Goal: Information Seeking & Learning: Learn about a topic

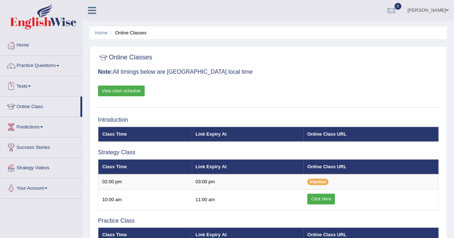
click at [316, 231] on th "Online Class URL" at bounding box center [370, 235] width 135 height 15
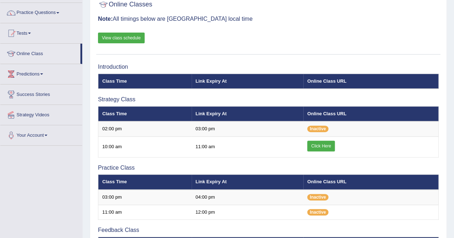
scroll to position [53, 0]
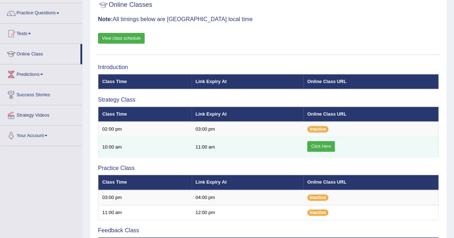
click at [316, 147] on link "Click Here" at bounding box center [321, 146] width 28 height 11
click at [328, 141] on link "Click Here" at bounding box center [321, 146] width 28 height 11
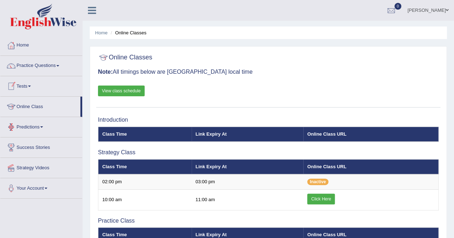
click at [41, 109] on link "Online Class" at bounding box center [40, 106] width 80 height 18
click at [43, 65] on link "Practice Questions" at bounding box center [41, 65] width 82 height 18
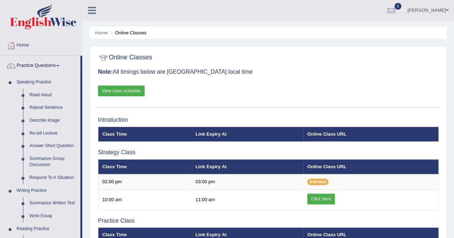
click at [84, 120] on div "Home Online Classes Online Classes Note: All timings below are Melbourne local …" at bounding box center [267, 195] width 371 height 390
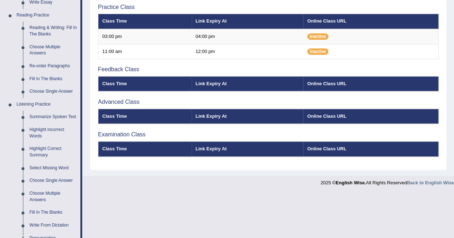
scroll to position [216, 0]
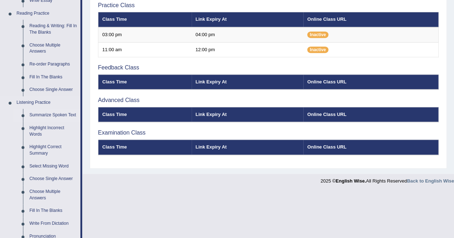
click at [58, 114] on link "Summarize Spoken Text" at bounding box center [53, 115] width 54 height 13
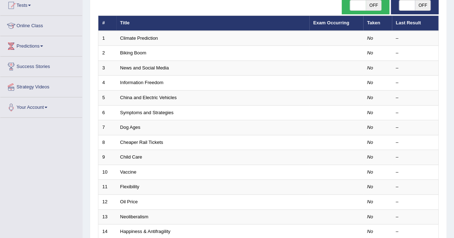
scroll to position [72, 0]
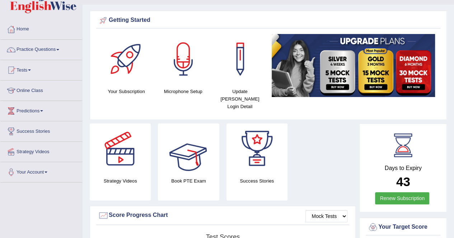
scroll to position [14, 0]
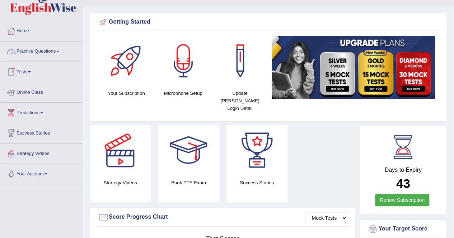
click at [38, 101] on li "Online Class" at bounding box center [41, 92] width 82 height 20
click at [34, 88] on link "Online Class" at bounding box center [40, 91] width 80 height 18
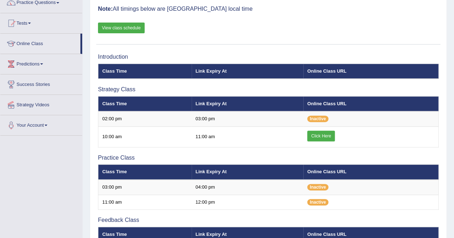
scroll to position [14, 0]
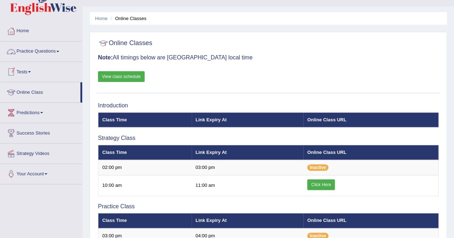
click at [36, 52] on link "Practice Questions" at bounding box center [41, 51] width 82 height 18
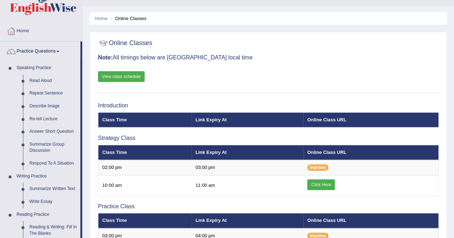
click at [89, 119] on div "Home Online Classes Online Classes Note: All timings below are Melbourne local …" at bounding box center [267, 181] width 371 height 390
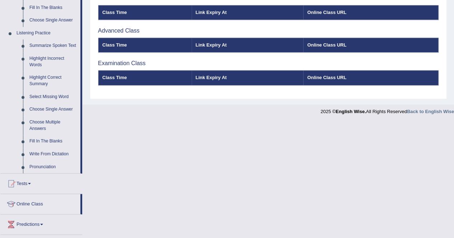
scroll to position [287, 0]
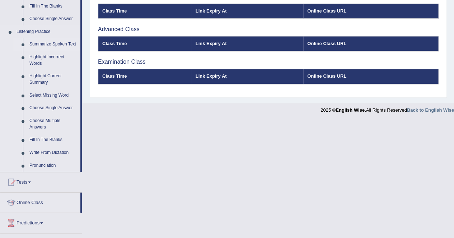
click at [64, 43] on link "Summarize Spoken Text" at bounding box center [53, 44] width 54 height 13
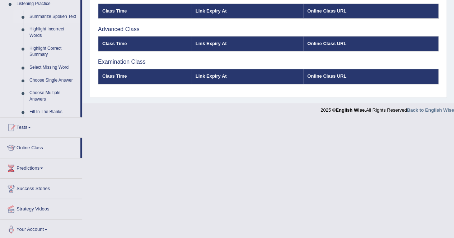
scroll to position [226, 0]
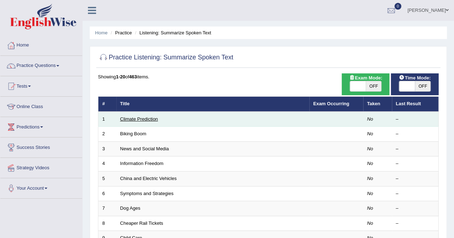
click at [128, 118] on link "Climate Prediction" at bounding box center [139, 119] width 38 height 5
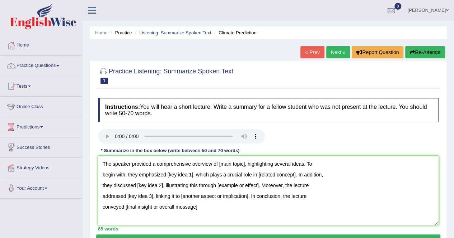
drag, startPoint x: 243, startPoint y: 165, endPoint x: 276, endPoint y: 208, distance: 54.2
click at [276, 208] on textarea "The speaker provided a comprehensive overview of [main topic], highlighting sev…" at bounding box center [268, 191] width 340 height 70
click at [246, 167] on textarea "The speaker provided a comprehensive overview of [main topic], highlighting sev…" at bounding box center [268, 191] width 340 height 70
click at [167, 174] on textarea "The speaker provided a comprehensive overview of impact of climate change, high…" at bounding box center [268, 191] width 340 height 70
click at [298, 175] on textarea "The speaker provided a comprehensive overview of impact of climate change, high…" at bounding box center [268, 191] width 340 height 70
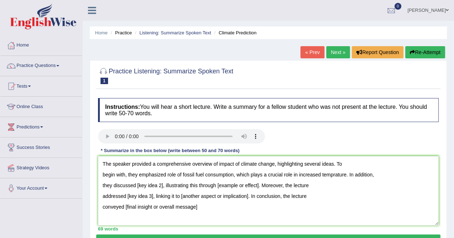
click at [162, 189] on textarea "The speaker provided a comprehensive overview of impact of climate change, high…" at bounding box center [268, 191] width 340 height 70
click at [152, 184] on textarea "The speaker provided a comprehensive overview of impact of climate change, high…" at bounding box center [268, 191] width 340 height 70
click at [197, 185] on textarea "The speaker provided a comprehensive overview of impact of climate change, high…" at bounding box center [268, 191] width 340 height 70
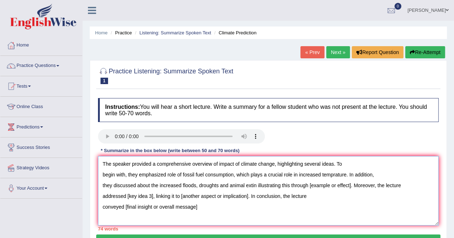
type textarea "The speaker provided a comprehensive overview of impact of climate change, high…"
click at [195, 200] on textarea "The speaker provided a comprehensive overview of impact of climate change, high…" at bounding box center [268, 191] width 340 height 70
click at [209, 211] on textarea "The speaker provided a comprehensive overview of impact of climate change, high…" at bounding box center [268, 191] width 340 height 70
click at [212, 207] on textarea "The speaker provided a comprehensive overview of impact of climate change, high…" at bounding box center [268, 191] width 340 height 70
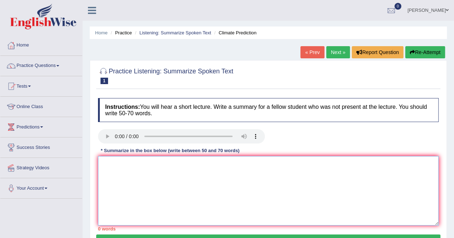
paste textarea "The speaker provided a comprehensive overview of [main topic], highlighting sev…"
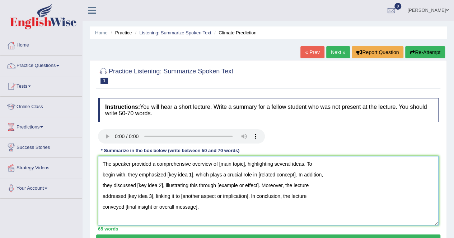
click at [213, 212] on textarea "The speaker provided a comprehensive overview of [main topic], highlighting sev…" at bounding box center [268, 191] width 340 height 70
click at [211, 217] on textarea "The speaker provided a comprehensive overview of [main topic], highlighting sev…" at bounding box center [268, 191] width 340 height 70
drag, startPoint x: 244, startPoint y: 163, endPoint x: 301, endPoint y: 251, distance: 104.1
click at [301, 238] on html "Toggle navigation Home Practice Questions Speaking Practice Read Aloud Repeat S…" at bounding box center [227, 119] width 454 height 238
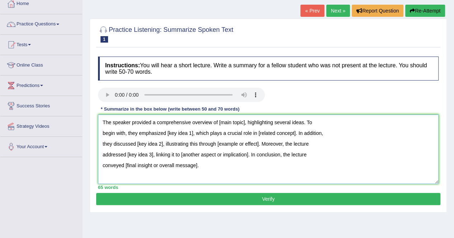
click at [233, 164] on textarea "The speaker provided a comprehensive overview of [main topic], highlighting sev…" at bounding box center [268, 150] width 340 height 70
click at [217, 175] on textarea "The speaker provided a comprehensive overview of [main topic], highlighting sev…" at bounding box center [268, 150] width 340 height 70
drag, startPoint x: 242, startPoint y: 122, endPoint x: 296, endPoint y: 162, distance: 66.9
click at [296, 162] on textarea "The speaker provided a comprehensive overview of [main topic], highlighting sev…" at bounding box center [268, 150] width 340 height 70
click at [243, 125] on textarea "The speaker provided a comprehensive overview of [main topic], highlighting sev…" at bounding box center [268, 150] width 340 height 70
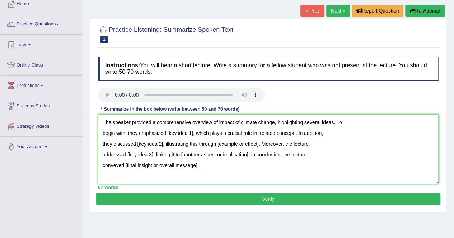
click at [193, 133] on textarea "The speaker provided a comprehensive overview of impact of climate change, high…" at bounding box center [268, 150] width 340 height 70
click at [206, 131] on textarea "The speaker provided a comprehensive overview of impact of climate change, high…" at bounding box center [268, 150] width 340 height 70
click at [337, 134] on textarea "The speaker provided a comprehensive overview of impact of climate change, high…" at bounding box center [268, 150] width 340 height 70
click at [338, 148] on textarea "The speaker provided a comprehensive overview of impact of climate change, high…" at bounding box center [268, 150] width 340 height 70
click at [162, 144] on textarea "The speaker provided a comprehensive overview of impact of climate change, high…" at bounding box center [268, 150] width 340 height 70
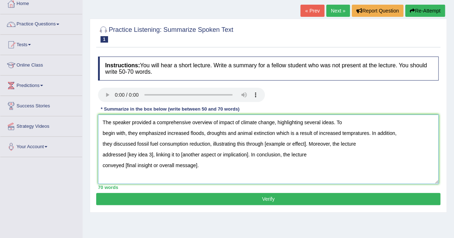
click at [212, 144] on textarea "The speaker provided a comprehensive overview of impact of climate change, high…" at bounding box center [268, 150] width 340 height 70
click at [151, 154] on textarea "The speaker provided a comprehensive overview of impact of climate change, high…" at bounding box center [268, 150] width 340 height 70
click at [195, 153] on textarea "The speaker provided a comprehensive overview of impact of climate change, high…" at bounding box center [268, 150] width 340 height 70
click at [203, 165] on textarea "The speaker provided a comprehensive overview of impact of climate change, high…" at bounding box center [268, 150] width 340 height 70
click at [197, 171] on textarea "The speaker provided a comprehensive overview of impact of climate change, high…" at bounding box center [268, 150] width 340 height 70
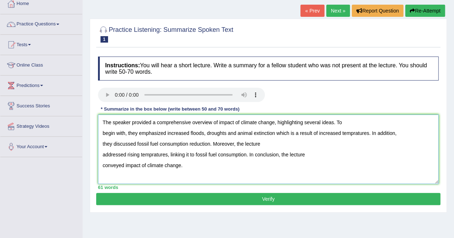
click at [288, 165] on textarea "The speaker provided a comprehensive overview of impact of climate change, high…" at bounding box center [268, 150] width 340 height 70
type textarea "The speaker provided a comprehensive overview of impact of climate change, high…"
click at [268, 198] on button "Verify" at bounding box center [268, 199] width 344 height 12
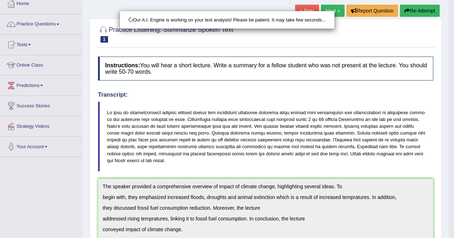
click at [248, 167] on div "Our A.I. Engine is working on your text analysis! Please be patient. It may tak…" at bounding box center [227, 119] width 454 height 238
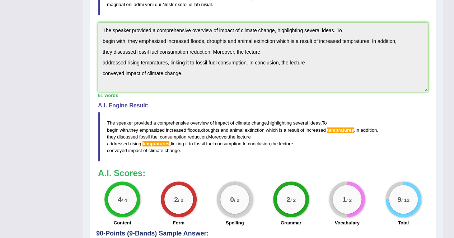
scroll to position [204, 0]
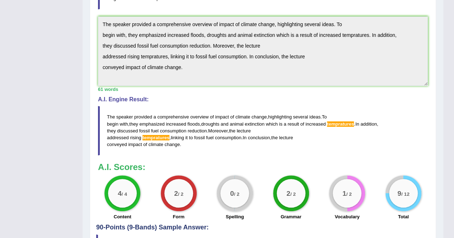
click at [249, 176] on div "0 / 2 Spelling" at bounding box center [235, 199] width 56 height 46
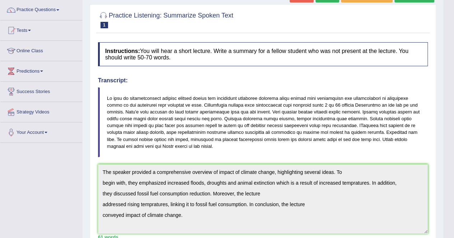
scroll to position [46, 0]
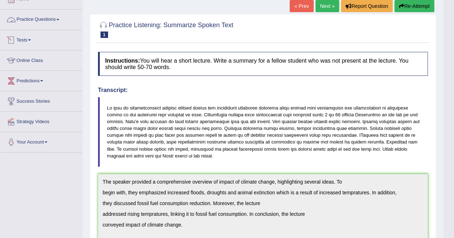
click at [58, 16] on link "Practice Questions" at bounding box center [41, 19] width 82 height 18
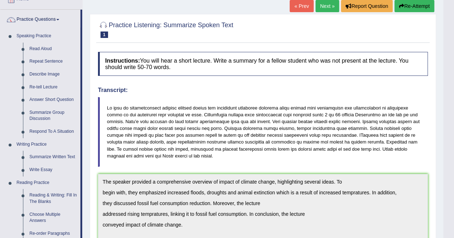
click at [88, 77] on div "Home Practice Listening: Summarize Spoken Text Climate Prediction « Prev Next »…" at bounding box center [262, 193] width 360 height 478
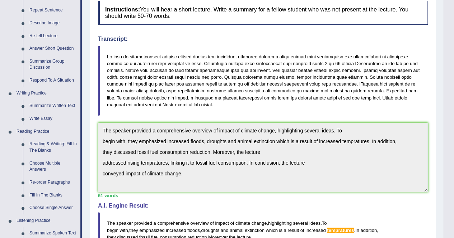
scroll to position [3, 0]
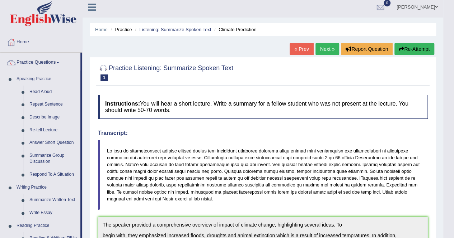
click at [89, 79] on div "Home Practice Listening: Summarize Spoken Text Climate Prediction « Prev Next »…" at bounding box center [262, 236] width 360 height 478
click at [86, 129] on div "Home Practice Listening: Summarize Spoken Text Climate Prediction « Prev Next »…" at bounding box center [262, 236] width 360 height 478
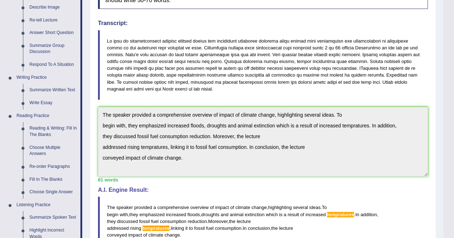
scroll to position [204, 0]
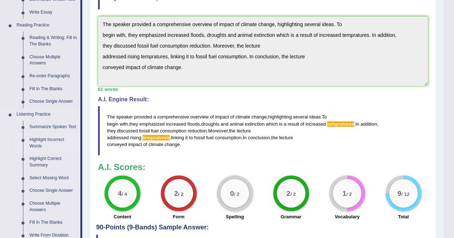
click at [56, 138] on link "Highlight Incorrect Words" at bounding box center [53, 143] width 54 height 19
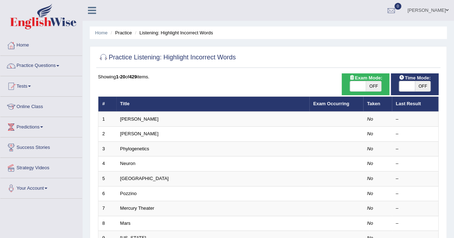
scroll to position [14, 0]
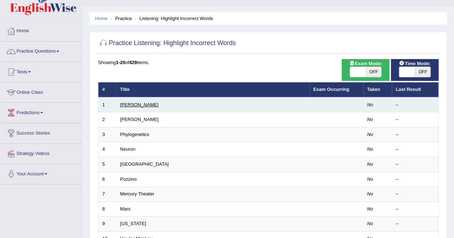
click at [122, 103] on link "[PERSON_NAME]" at bounding box center [139, 104] width 38 height 5
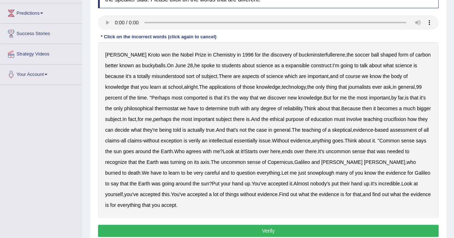
scroll to position [115, 0]
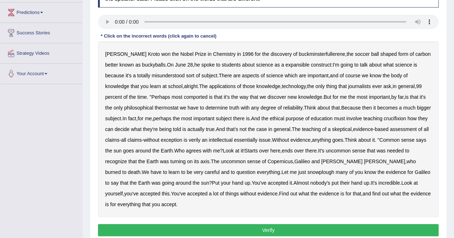
click at [285, 66] on b "expansible" at bounding box center [297, 65] width 24 height 6
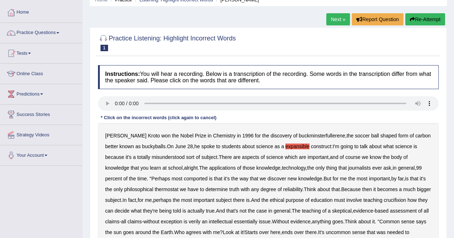
scroll to position [29, 0]
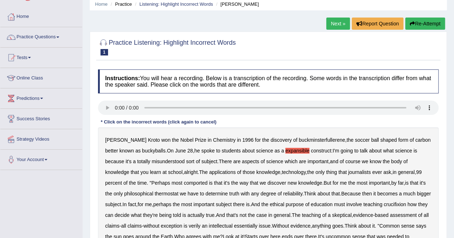
click at [154, 136] on div "Harold Kroto won the Nobel Prize in Chemistry in 1996 for the discovery of buck…" at bounding box center [268, 216] width 340 height 176
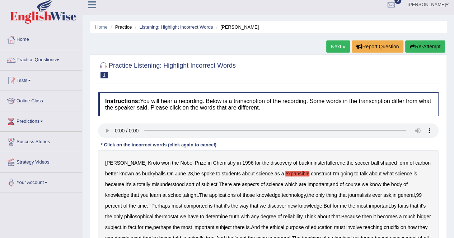
scroll to position [4, 0]
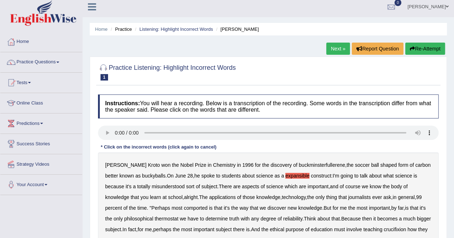
click at [285, 176] on b "expansible" at bounding box center [297, 176] width 24 height 6
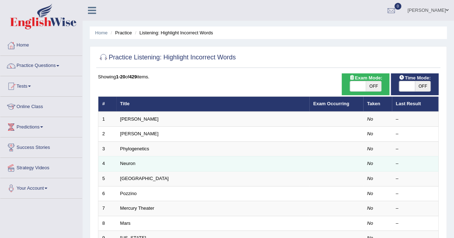
click at [185, 142] on td "Phylogenetics" at bounding box center [212, 149] width 193 height 15
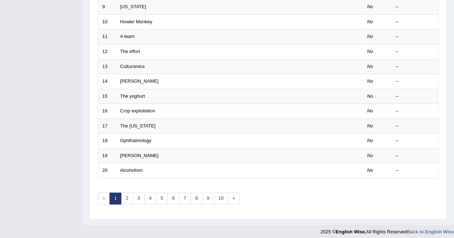
scroll to position [233, 0]
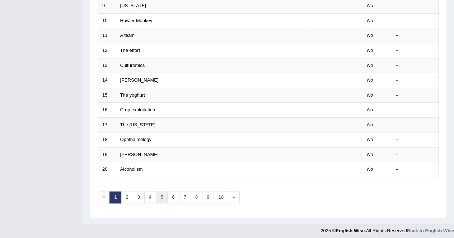
click at [158, 194] on link "5" at bounding box center [162, 198] width 12 height 12
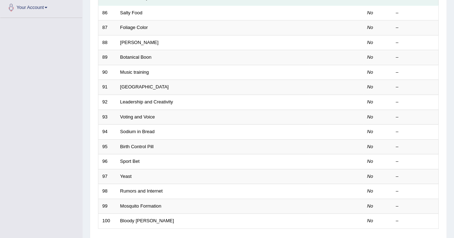
scroll to position [201, 0]
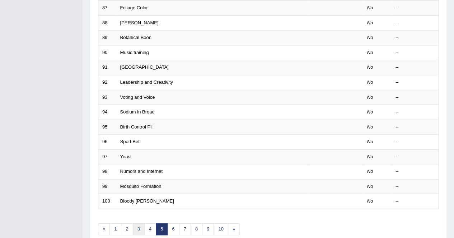
click at [135, 228] on link "3" at bounding box center [139, 230] width 12 height 12
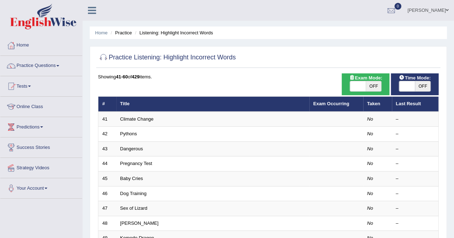
click at [66, 65] on link "Practice Questions" at bounding box center [41, 65] width 82 height 18
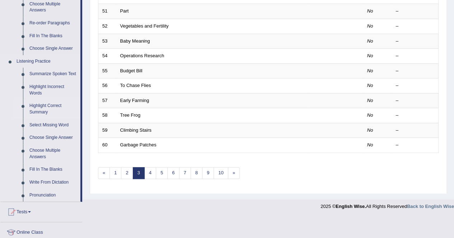
scroll to position [258, 0]
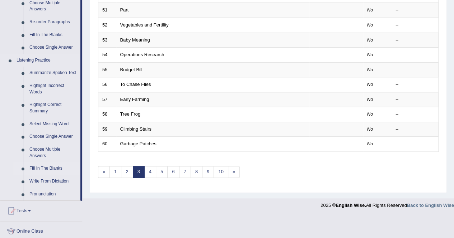
click at [50, 166] on link "Fill In The Blanks" at bounding box center [53, 168] width 54 height 13
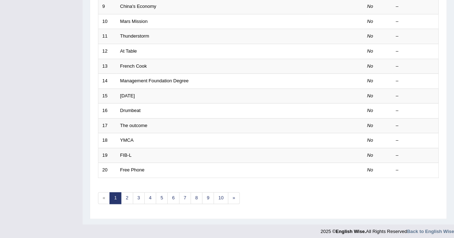
scroll to position [233, 0]
click at [146, 194] on link "4" at bounding box center [150, 198] width 12 height 12
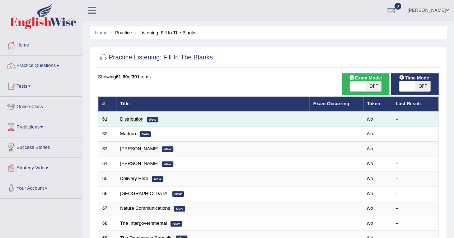
click at [126, 117] on link "Distribution" at bounding box center [131, 119] width 23 height 5
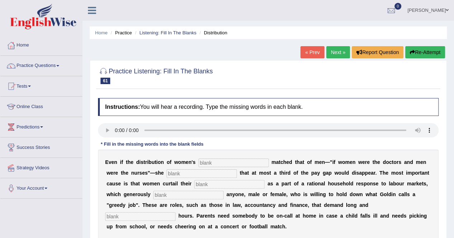
click at [205, 149] on div "Instructions: You will hear a recording. Type the missing words in each blank. …" at bounding box center [268, 180] width 344 height 170
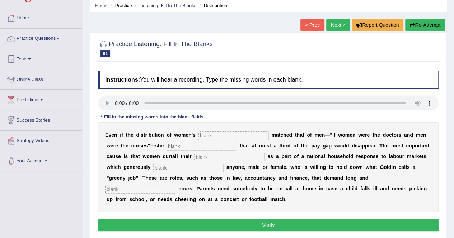
scroll to position [29, 0]
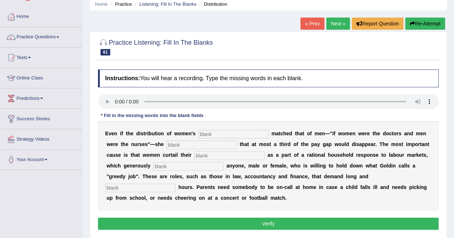
click at [218, 134] on input "text" at bounding box center [233, 134] width 70 height 9
click at [209, 157] on input "text" at bounding box center [229, 156] width 70 height 9
type input "career"
click at [190, 169] on input "text" at bounding box center [188, 166] width 70 height 9
type input "reward"
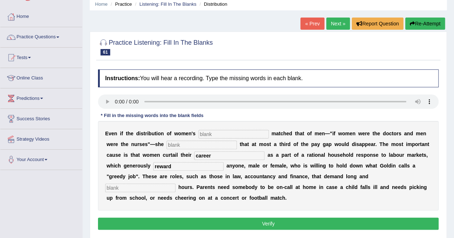
click at [157, 187] on input "text" at bounding box center [140, 188] width 70 height 9
type input "f"
type input "unpredictable"
click at [310, 188] on b "m" at bounding box center [310, 188] width 4 height 6
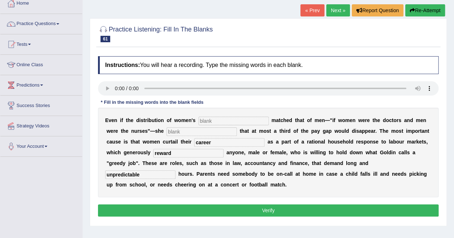
scroll to position [43, 0]
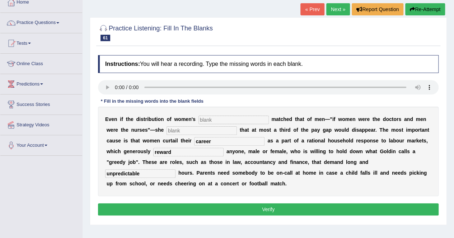
click at [211, 133] on input "text" at bounding box center [201, 131] width 70 height 9
type input "calculate"
click at [210, 116] on input "text" at bounding box center [233, 120] width 70 height 9
click at [261, 191] on div "E v e n i f t h e d i s t r i b u t i o n o f w o m e n ' s m a t c h e d t h a…" at bounding box center [268, 152] width 340 height 90
click at [202, 124] on input "text" at bounding box center [233, 120] width 70 height 9
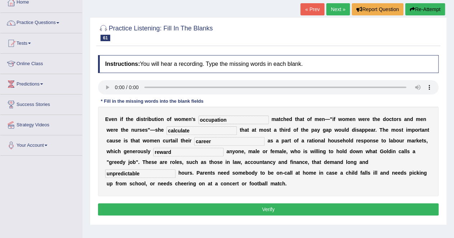
type input "occupation"
click at [207, 190] on div "E v e n i f t h e d i s t r i b u t i o n o f w o m e n ' s occupation m a t c …" at bounding box center [268, 152] width 340 height 90
click at [260, 208] on button "Verify" at bounding box center [268, 210] width 340 height 12
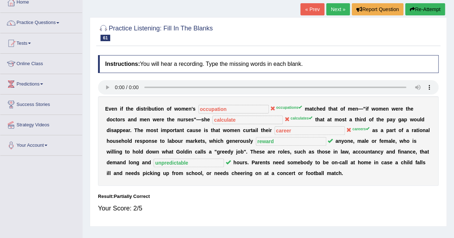
click at [272, 107] on icon at bounding box center [272, 108] width 5 height 5
click at [204, 213] on div "Your Score: 2/5" at bounding box center [268, 208] width 340 height 17
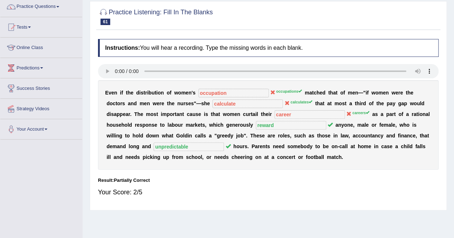
scroll to position [29, 0]
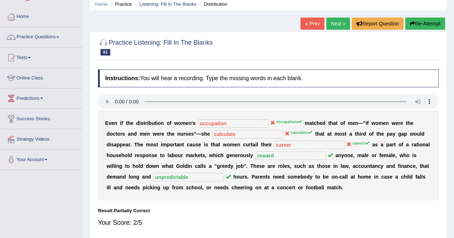
click at [298, 190] on div "E v e n i f t h e d i s t r i b u t i o n o f w o m e n ' s occupation occupati…" at bounding box center [268, 156] width 340 height 90
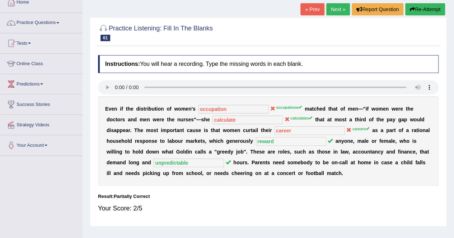
scroll to position [57, 0]
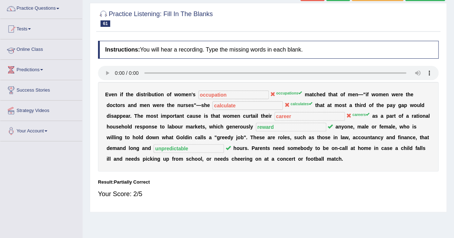
drag, startPoint x: 84, startPoint y: 68, endPoint x: 33, endPoint y: 46, distance: 55.6
click at [33, 46] on div "Toggle navigation Home Practice Questions Speaking Practice Read Aloud Repeat S…" at bounding box center [227, 129] width 454 height 373
click at [33, 46] on link "Online Class" at bounding box center [41, 48] width 82 height 18
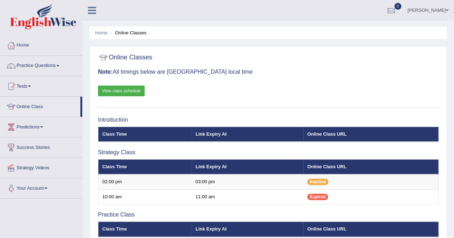
click at [250, 106] on div "Online Classes Note: All timings below are Melbourne local time View class sche…" at bounding box center [268, 79] width 344 height 58
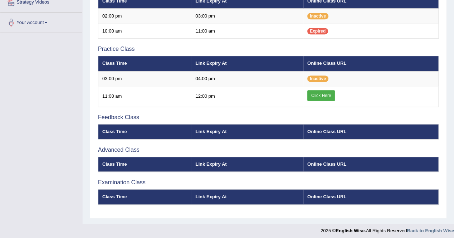
scroll to position [167, 0]
